Goal: Task Accomplishment & Management: Manage account settings

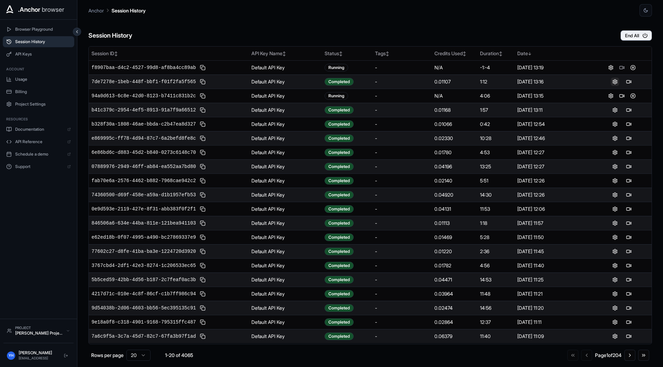
click at [521, 81] on button at bounding box center [615, 82] width 8 height 8
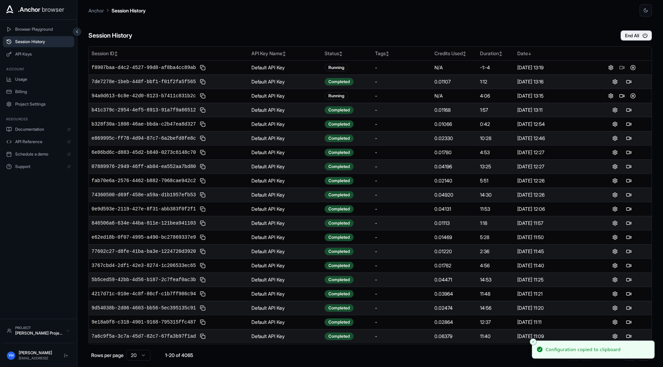
drag, startPoint x: 562, startPoint y: 85, endPoint x: 265, endPoint y: 86, distance: 297.4
click at [265, 86] on tr "7de7278e-1beb-448f-bbf1-f01f2fa5f565 Default API Key Completed - 0.01107 1:12 O…" at bounding box center [370, 82] width 563 height 14
click at [265, 86] on td "Default API Key" at bounding box center [285, 82] width 73 height 14
click at [269, 82] on td "Default API Key" at bounding box center [285, 82] width 73 height 14
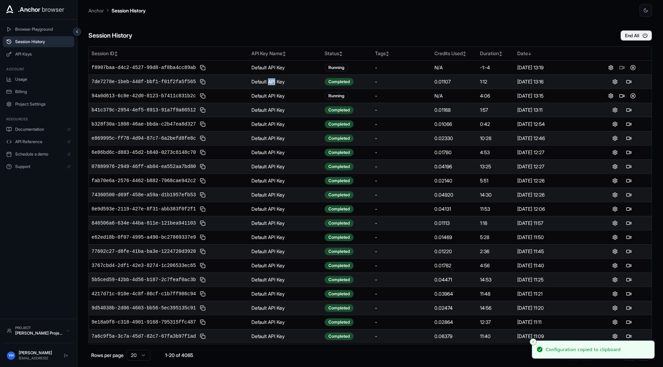
click at [269, 82] on td "Default API Key" at bounding box center [285, 82] width 73 height 14
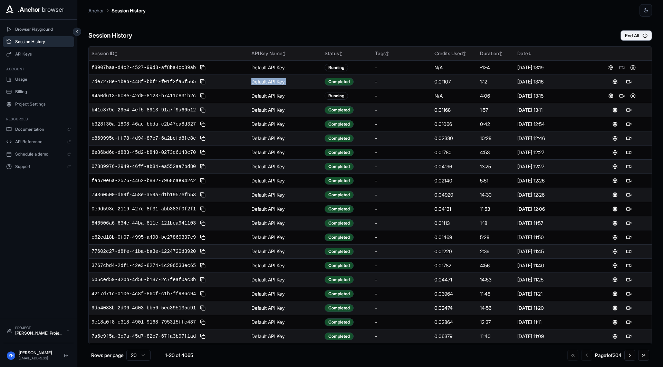
click at [219, 48] on th "Session ID ↕" at bounding box center [169, 54] width 160 height 14
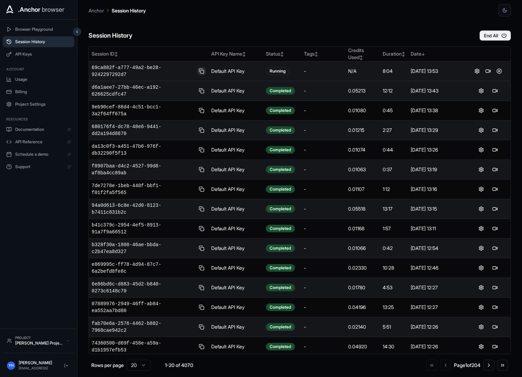
click at [200, 74] on button at bounding box center [201, 71] width 8 height 8
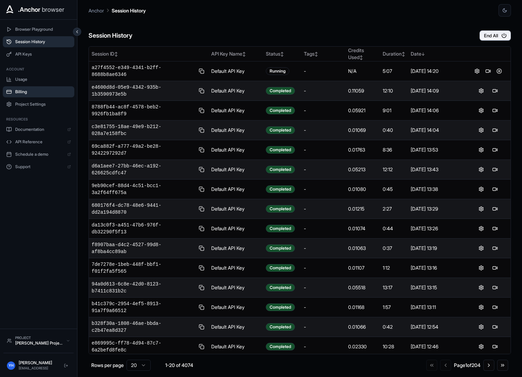
click at [34, 90] on span "Billing" at bounding box center [43, 92] width 56 height 6
click at [150, 33] on div "Session History End All" at bounding box center [299, 29] width 422 height 24
